Goal: Navigation & Orientation: Understand site structure

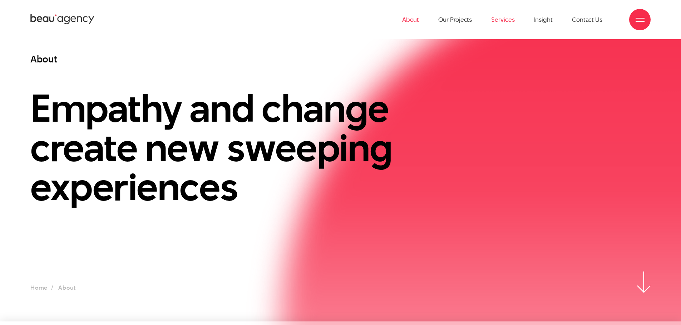
click at [503, 23] on link "Services" at bounding box center [502, 19] width 23 height 39
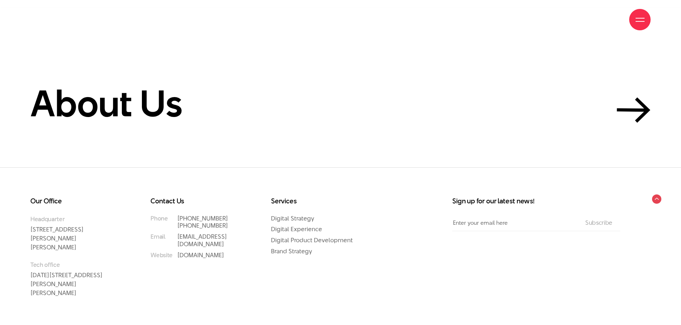
scroll to position [2636, 0]
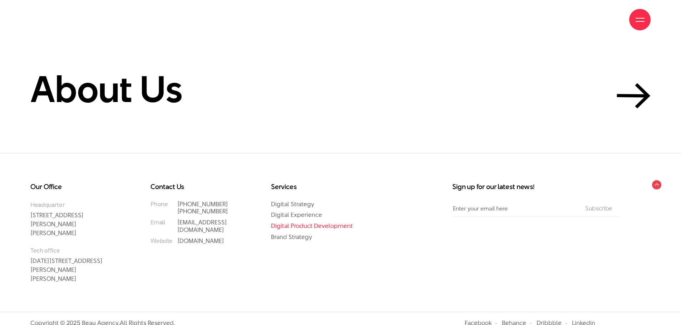
click at [338, 224] on link "Digital Product Development" at bounding box center [312, 226] width 82 height 9
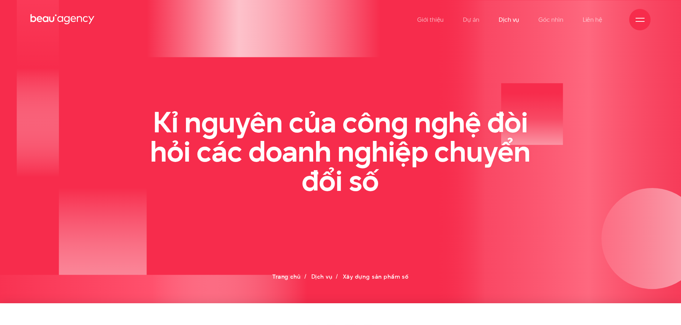
click at [505, 14] on link "Dịch vụ" at bounding box center [508, 19] width 20 height 39
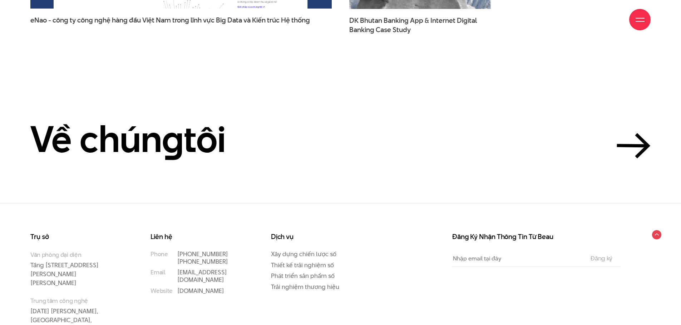
scroll to position [2499, 0]
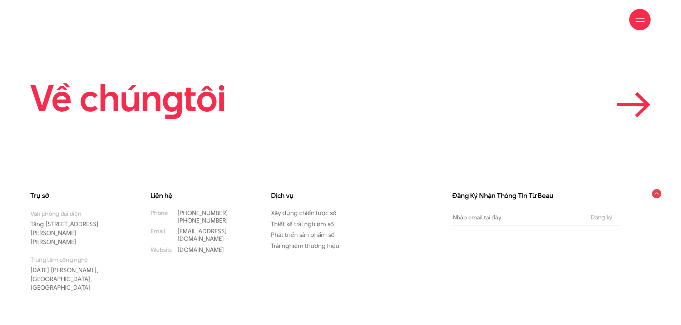
click at [540, 109] on link "Về chún g tôi" at bounding box center [340, 98] width 620 height 39
